Goal: Information Seeking & Learning: Learn about a topic

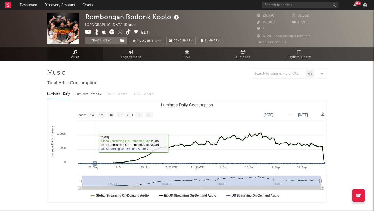
select select "1w"
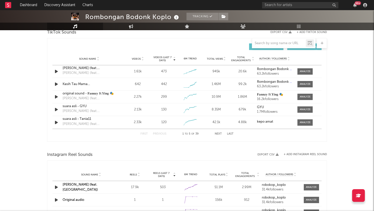
scroll to position [275, 0]
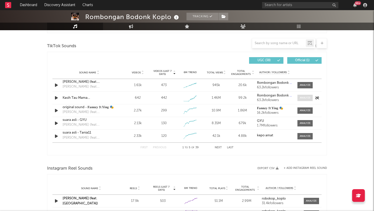
click at [311, 98] on span at bounding box center [304, 98] width 15 height 6
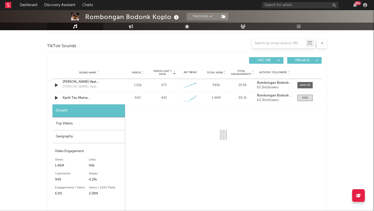
click at [101, 124] on div "Top Videos" at bounding box center [88, 123] width 72 height 13
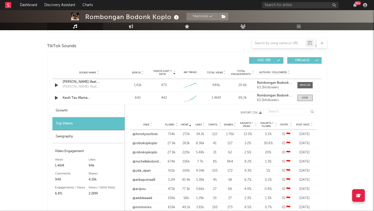
click at [95, 110] on div "Growth" at bounding box center [88, 111] width 72 height 13
select select "1w"
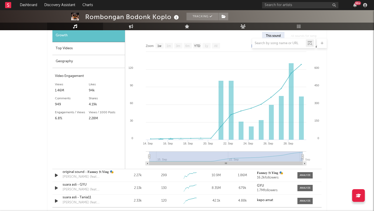
scroll to position [300, 0]
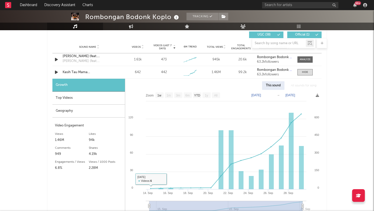
click at [108, 105] on div "Top Videos" at bounding box center [88, 98] width 72 height 13
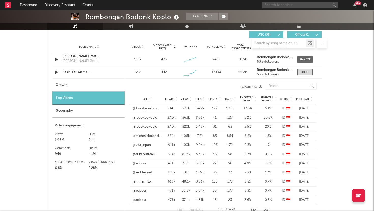
click at [287, 5] on input "text" at bounding box center [300, 5] width 76 height 6
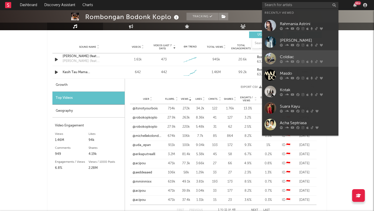
click at [290, 54] on div "Coldiac" at bounding box center [308, 57] width 56 height 6
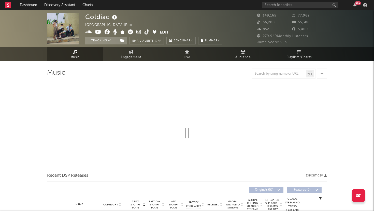
select select "6m"
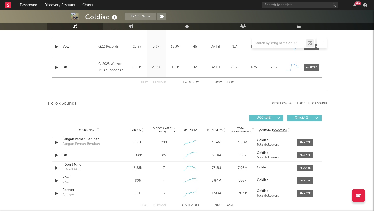
scroll to position [277, 0]
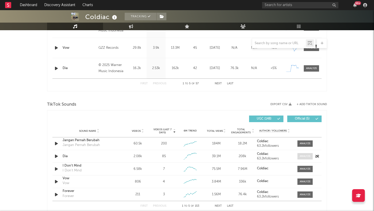
click at [302, 157] on div at bounding box center [305, 157] width 11 height 4
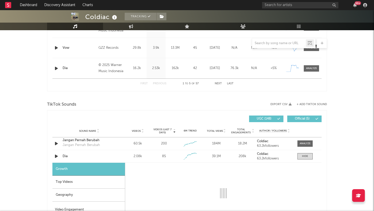
click at [72, 180] on div "Top Videos" at bounding box center [88, 182] width 72 height 13
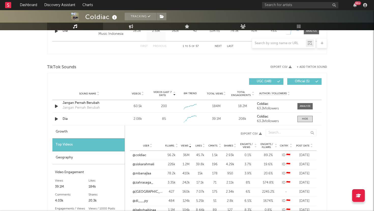
scroll to position [362, 0]
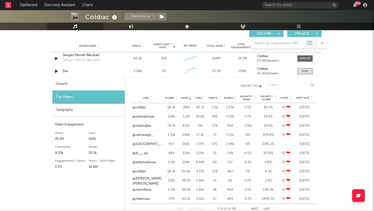
click at [78, 85] on div "Growth" at bounding box center [88, 84] width 72 height 13
select select "1w"
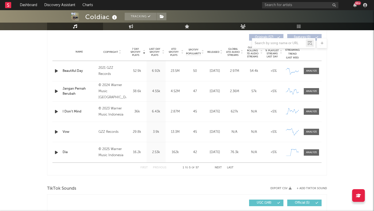
scroll to position [192, 0]
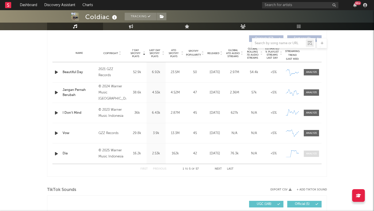
click at [314, 153] on div at bounding box center [311, 154] width 11 height 4
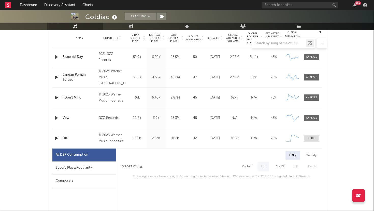
scroll to position [208, 0]
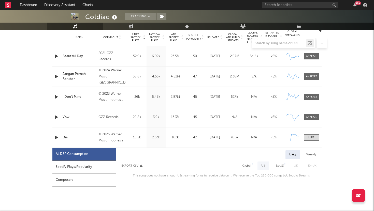
click at [92, 169] on div "Spotify Plays/Popularity" at bounding box center [84, 167] width 64 height 13
select select "1w"
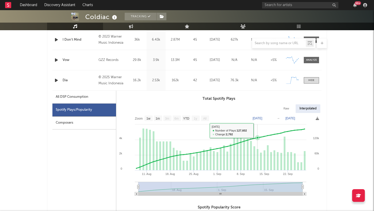
scroll to position [266, 0]
